Goal: Task Accomplishment & Management: Use online tool/utility

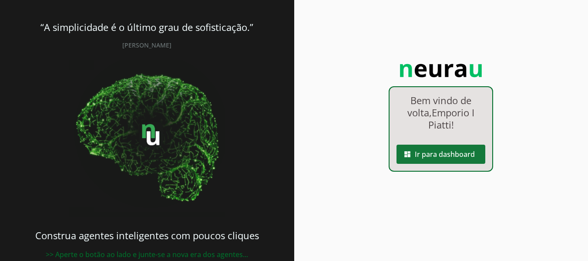
click at [432, 159] on span at bounding box center [441, 154] width 89 height 21
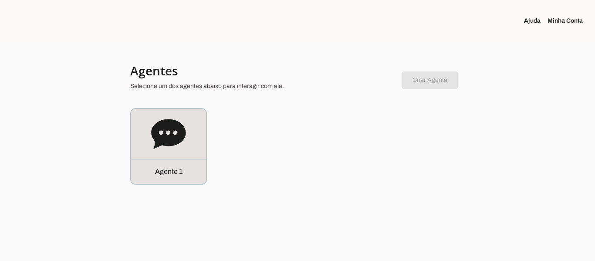
click at [189, 141] on div "Agente 1" at bounding box center [168, 146] width 75 height 75
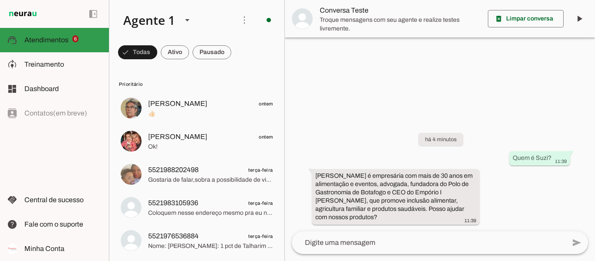
click at [91, 42] on slot at bounding box center [63, 40] width 78 height 10
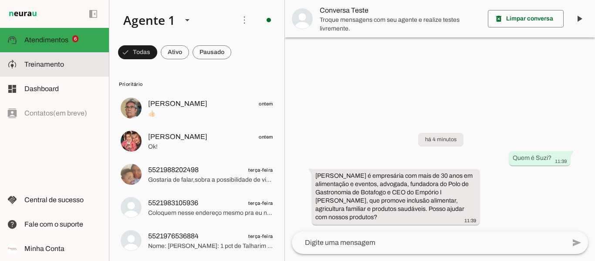
click at [34, 66] on span "Treinamento" at bounding box center [44, 64] width 40 height 7
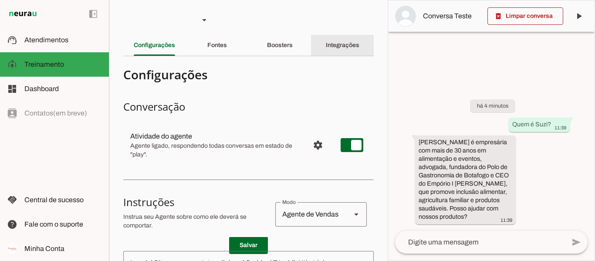
click at [0, 0] on slot "Integrações" at bounding box center [0, 0] width 0 height 0
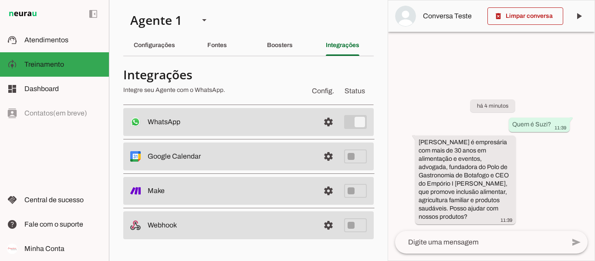
drag, startPoint x: 165, startPoint y: 190, endPoint x: 149, endPoint y: 189, distance: 15.7
click at [149, 127] on slot at bounding box center [230, 122] width 165 height 10
click at [0, 0] on slot "Make" at bounding box center [0, 0] width 0 height 0
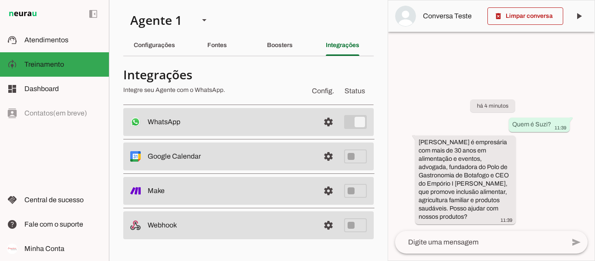
click at [0, 0] on slot "Webhook" at bounding box center [0, 0] width 0 height 0
click at [179, 136] on md-item "settings Webhook" at bounding box center [248, 122] width 250 height 28
click at [417, 94] on div "há 4 minutos Quem é Suzi? 11:39 Suzi Clementino é empresária com mais de 30 ano…" at bounding box center [491, 155] width 206 height 151
click at [0, 0] on slot "Suzi Clementino é empresária com mais de 30 anos em alimentação e eventos, advo…" at bounding box center [0, 0] width 0 height 0
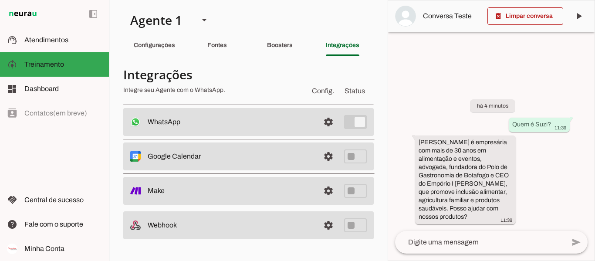
drag, startPoint x: 448, startPoint y: 229, endPoint x: 441, endPoint y: 125, distance: 103.4
click at [441, 125] on div "há 4 minutos Quem é Suzi? 11:39 Suzi Clementino é empresária com mais de 30 ano…" at bounding box center [491, 155] width 206 height 151
click at [418, 95] on div "há 4 minutos Quem é Suzi? 11:39 Suzi Clementino é empresária com mais de 30 ano…" at bounding box center [491, 155] width 206 height 151
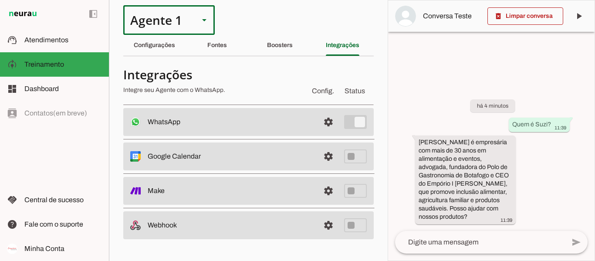
click at [187, 20] on div "Agente 1" at bounding box center [157, 20] width 69 height 30
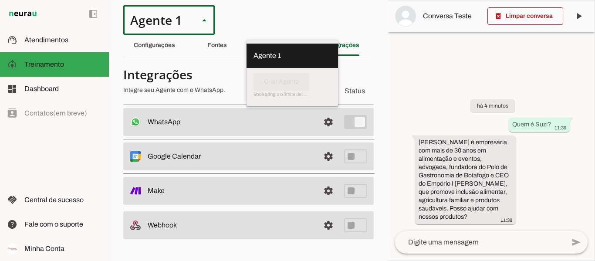
click at [187, 20] on div "Agente 1" at bounding box center [157, 20] width 69 height 30
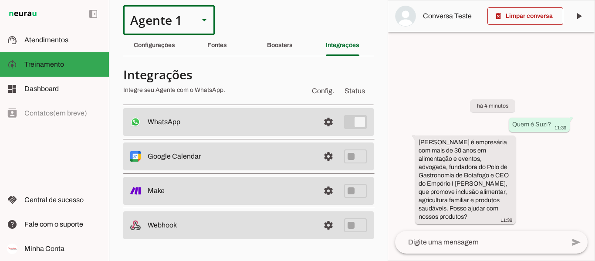
click at [263, 20] on section "Agente 1 Criar Agente Você atingiu o limite de IAs Neurau permitidas. Atualize …" at bounding box center [248, 130] width 279 height 261
click at [282, 49] on div "Boosters" at bounding box center [280, 45] width 26 height 21
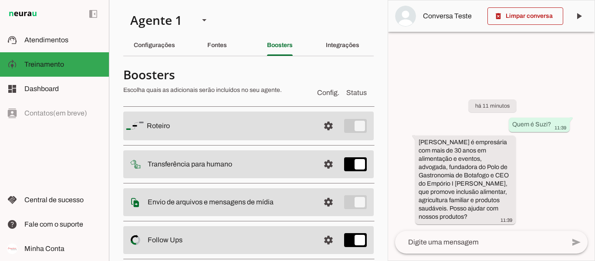
click at [241, 12] on section "Agente 1 Criar Agente Você atingiu o limite de IAs Neurau permitidas. Atualize …" at bounding box center [248, 130] width 279 height 261
click at [292, 14] on section "Agente 1 Criar Agente Você atingiu o limite de IAs Neurau permitidas. Atualize …" at bounding box center [248, 130] width 279 height 261
click at [0, 0] on slot "Fontes" at bounding box center [0, 0] width 0 height 0
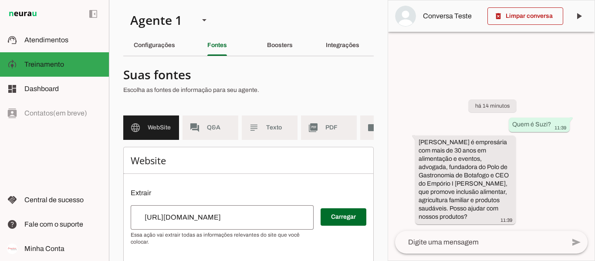
click at [258, 18] on section "Agente 1 Criar Agente Você atingiu o limite de IAs Neurau permitidas. Atualize …" at bounding box center [248, 130] width 279 height 261
